Goal: Task Accomplishment & Management: Use online tool/utility

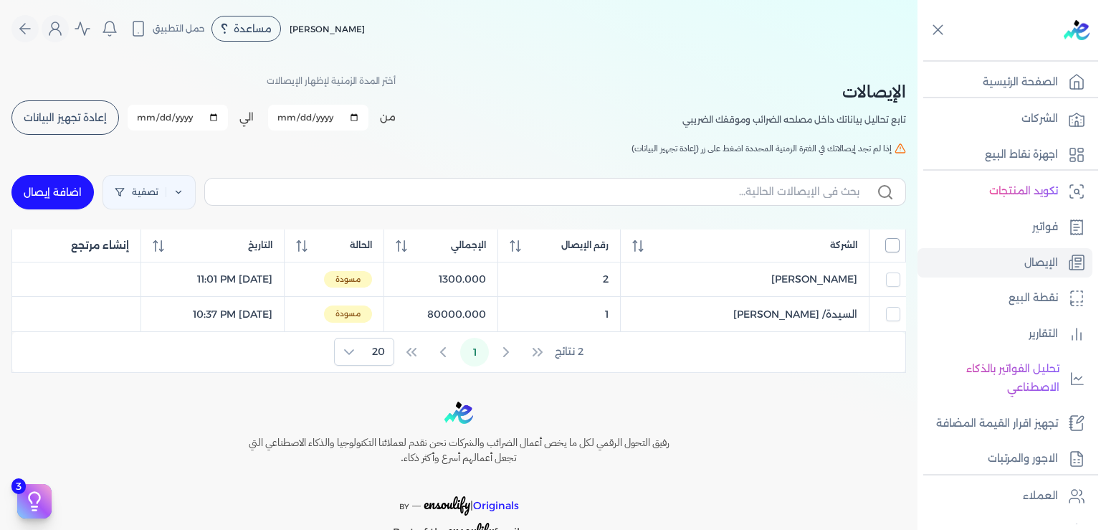
click at [890, 247] on input "All items unselected" at bounding box center [892, 245] width 14 height 14
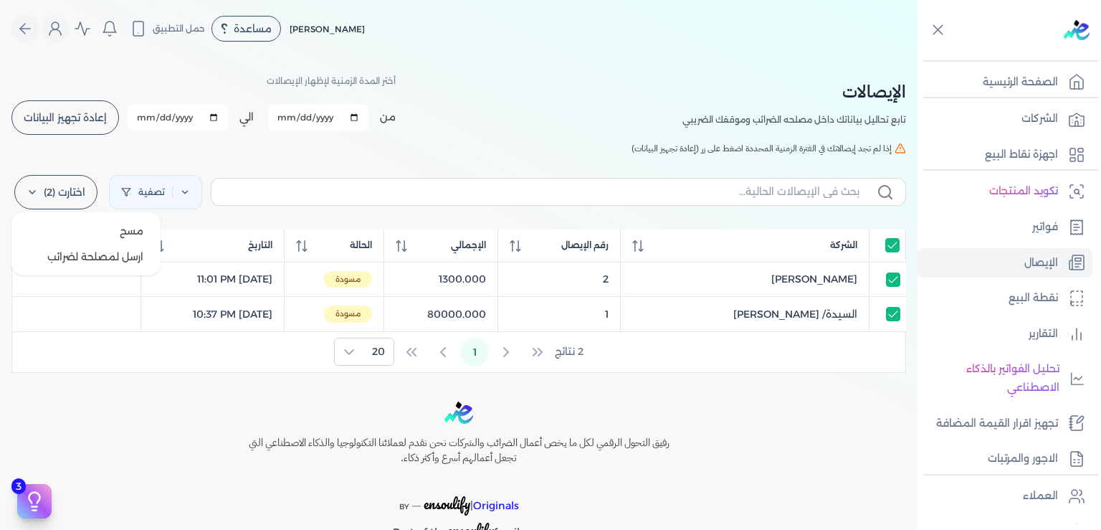
click at [76, 182] on label "اختارت (2)" at bounding box center [55, 192] width 83 height 34
click at [119, 254] on button "ارسل لمصلحة لضرائب" at bounding box center [86, 257] width 138 height 26
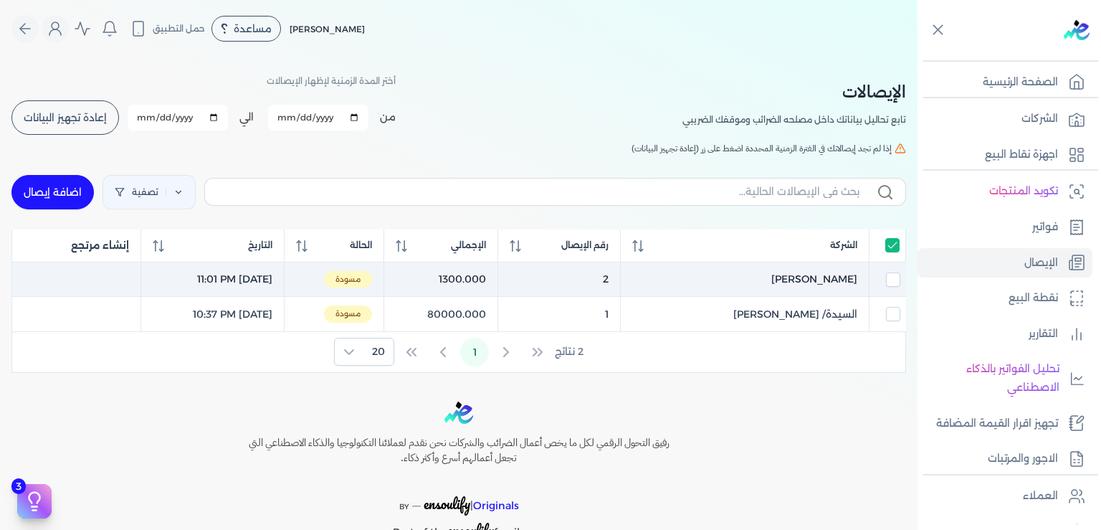
click at [372, 284] on span "مسودة" at bounding box center [348, 279] width 48 height 17
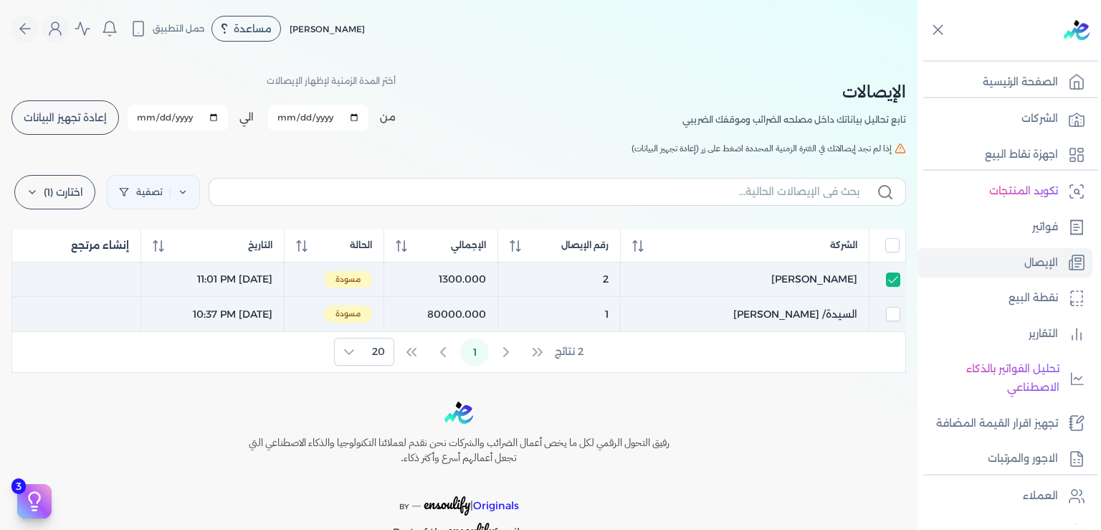
click at [372, 318] on span "مسودة" at bounding box center [348, 313] width 48 height 17
drag, startPoint x: 466, startPoint y: 376, endPoint x: 484, endPoint y: 396, distance: 26.9
click at [482, 395] on div "Toggle Navigation الاسعار العمولات مساعدة خدمة العملاء دليل المستخدم تسجيل الدخ…" at bounding box center [459, 265] width 918 height 530
click at [372, 311] on span "مسودة" at bounding box center [348, 313] width 48 height 17
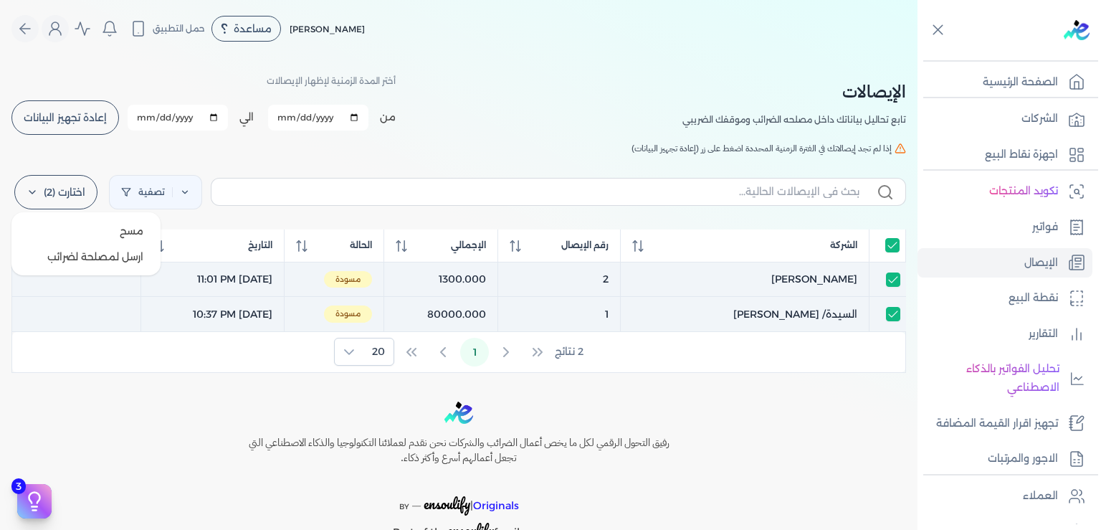
click at [57, 181] on label "اختارت (2)" at bounding box center [55, 192] width 83 height 34
click at [92, 253] on button "ارسل لمصلحة لضرائب" at bounding box center [86, 257] width 138 height 26
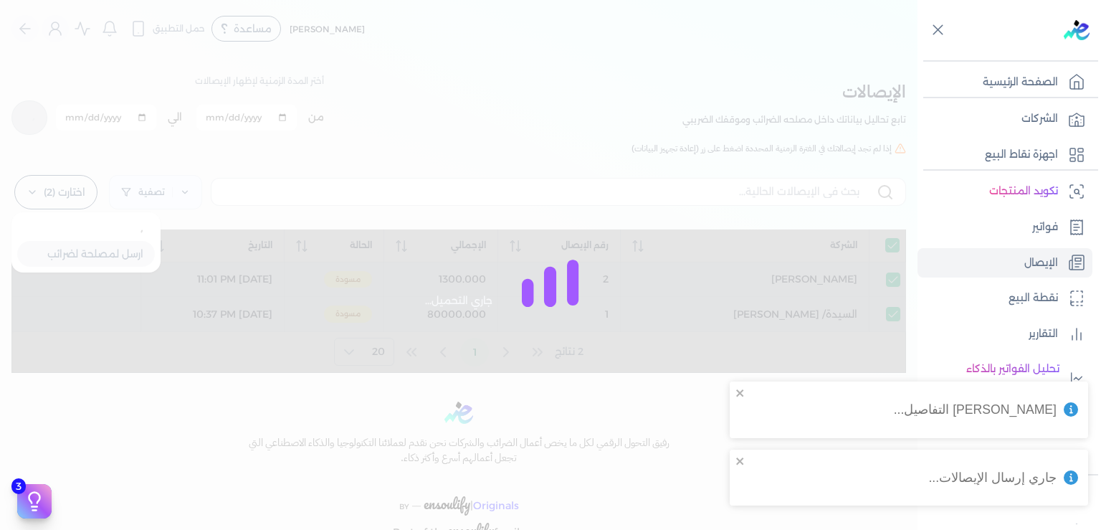
checkbox input "true"
